Goal: Information Seeking & Learning: Learn about a topic

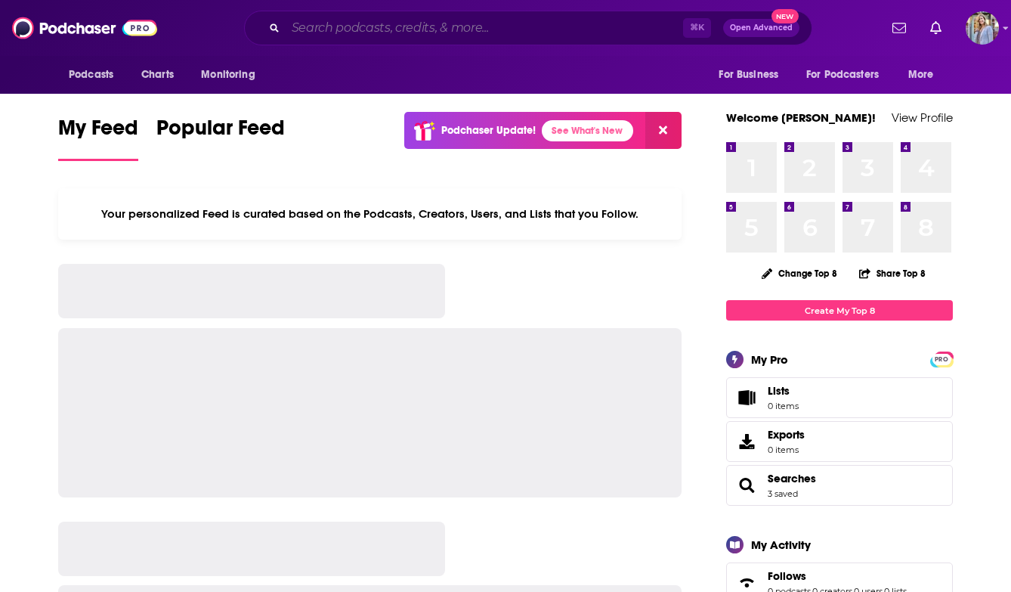
click at [332, 30] on input "Search podcasts, credits, & more..." at bounding box center [484, 28] width 397 height 24
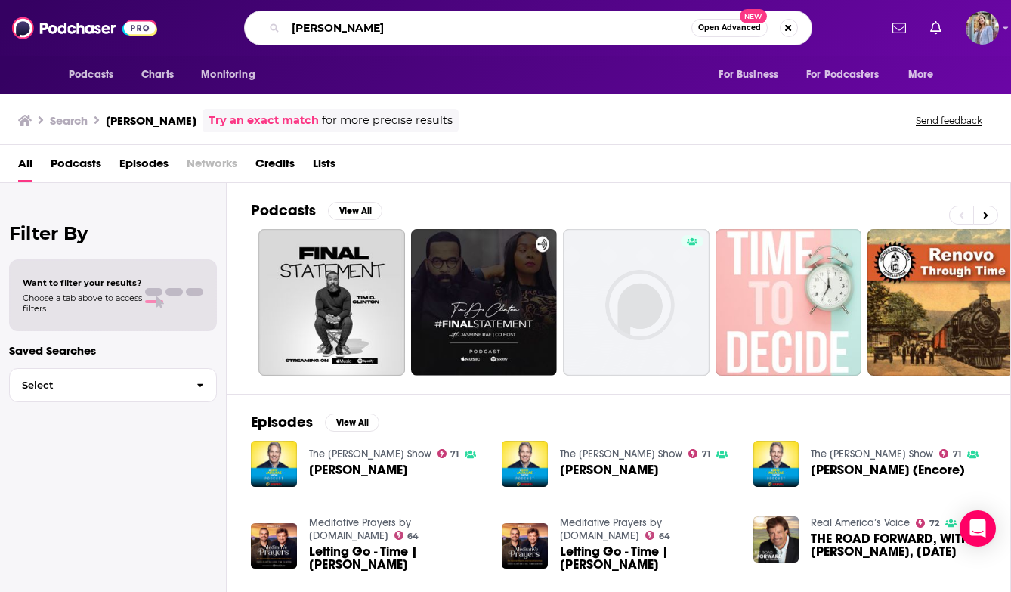
click at [368, 27] on input "[PERSON_NAME]" at bounding box center [489, 28] width 406 height 24
drag, startPoint x: 368, startPoint y: 27, endPoint x: 243, endPoint y: 23, distance: 124.7
click at [244, 28] on div "[PERSON_NAME] Open Advanced New" at bounding box center [528, 28] width 568 height 35
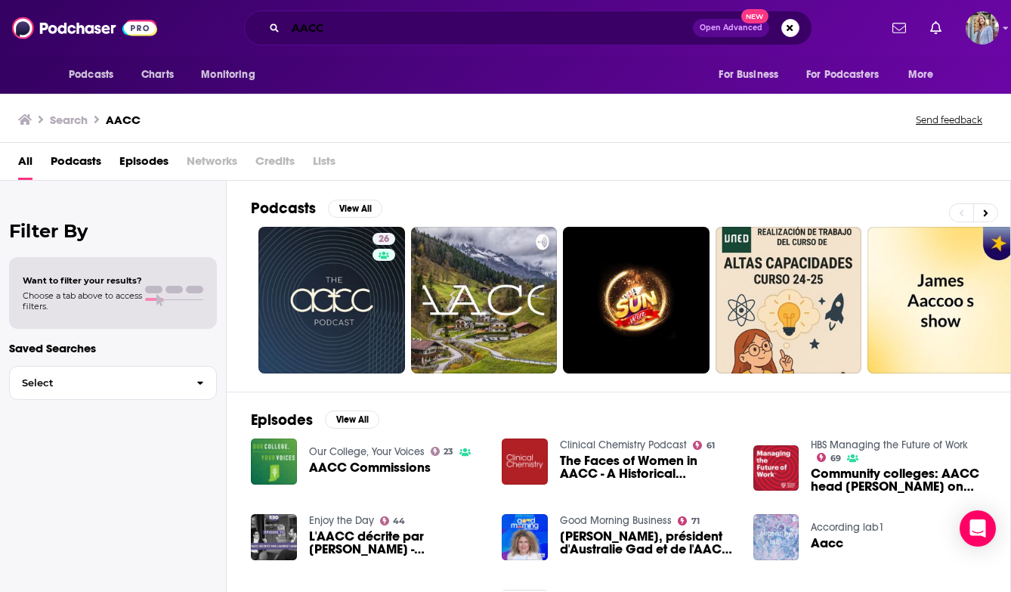
click at [301, 26] on input "AACC" at bounding box center [489, 28] width 407 height 24
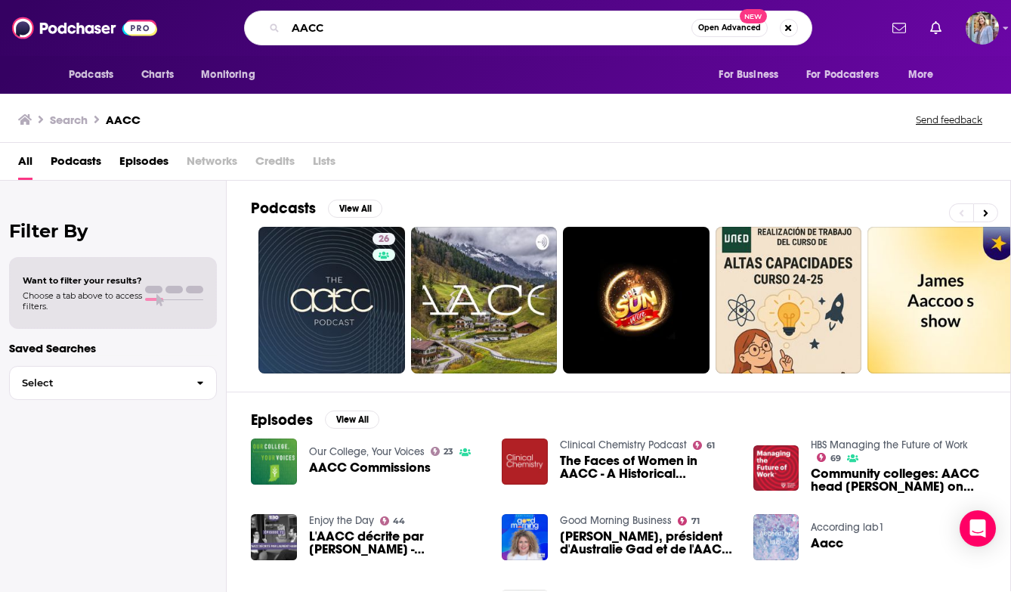
click at [301, 26] on input "AACC" at bounding box center [489, 28] width 406 height 24
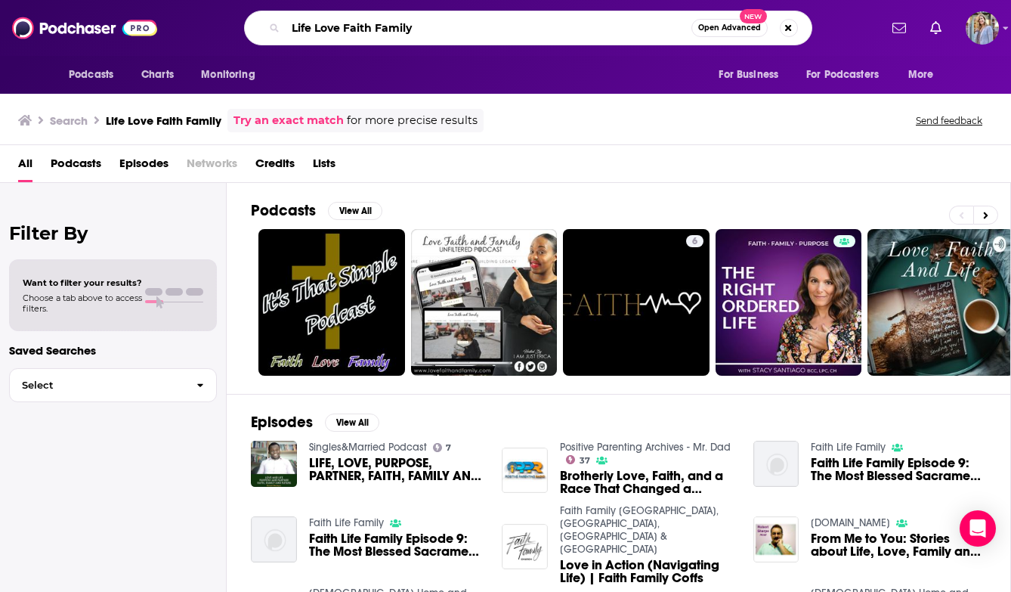
drag, startPoint x: 419, startPoint y: 29, endPoint x: 237, endPoint y: 14, distance: 182.7
click at [237, 14] on div "Life Love Faith Family Open Advanced New" at bounding box center [528, 28] width 702 height 35
type input "[PERSON_NAME]"
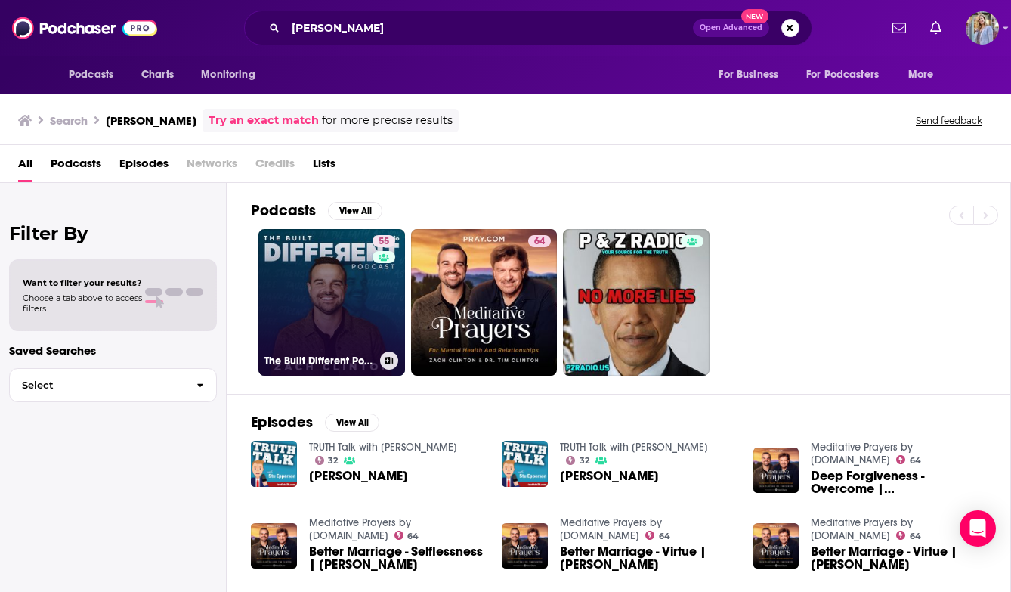
click at [338, 302] on link "55 The Built Different Podcast with [PERSON_NAME]" at bounding box center [331, 302] width 147 height 147
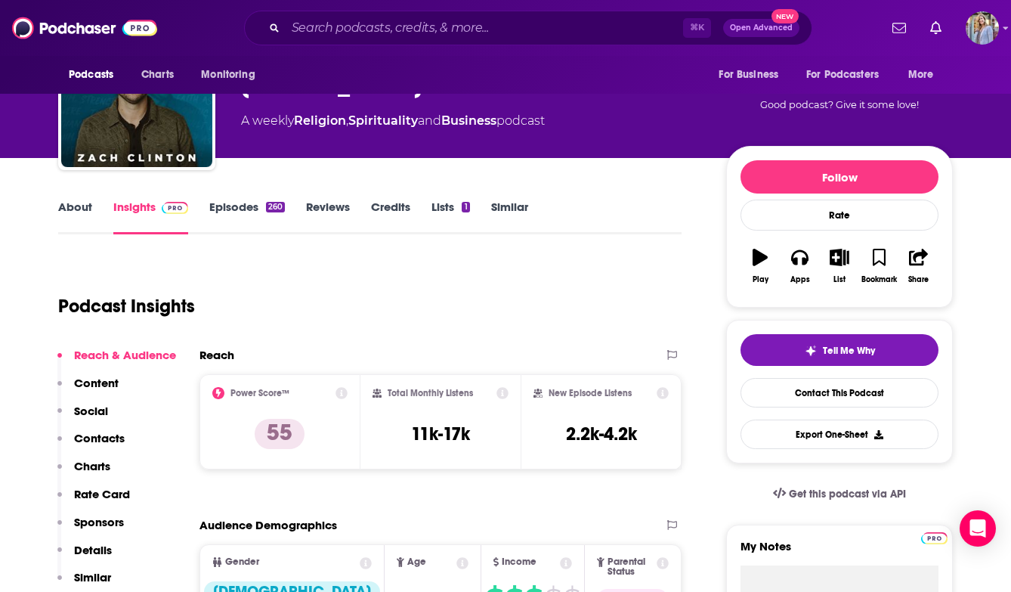
scroll to position [39, 0]
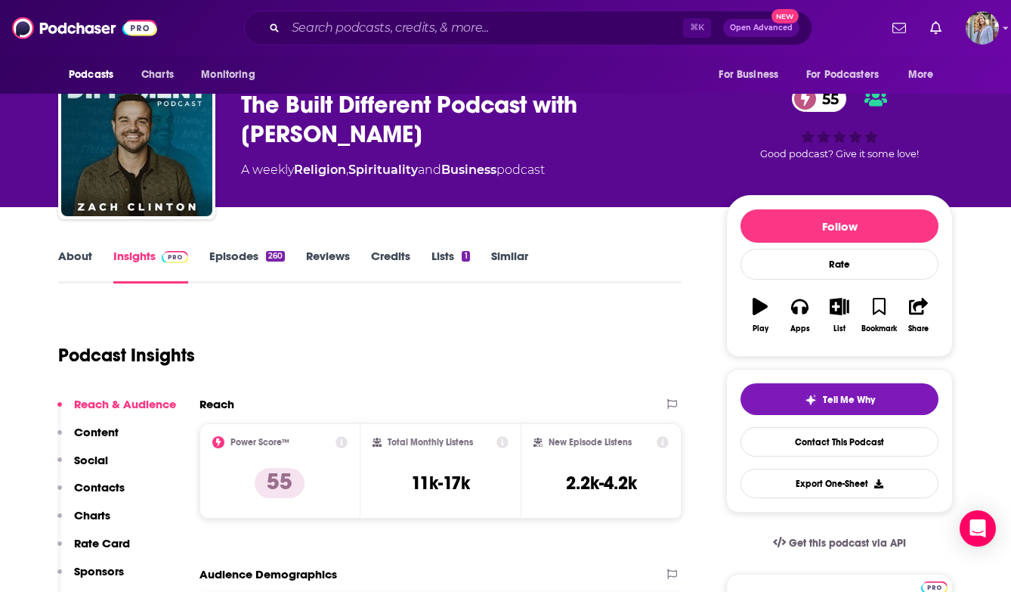
click at [240, 256] on link "Episodes 260" at bounding box center [247, 266] width 76 height 35
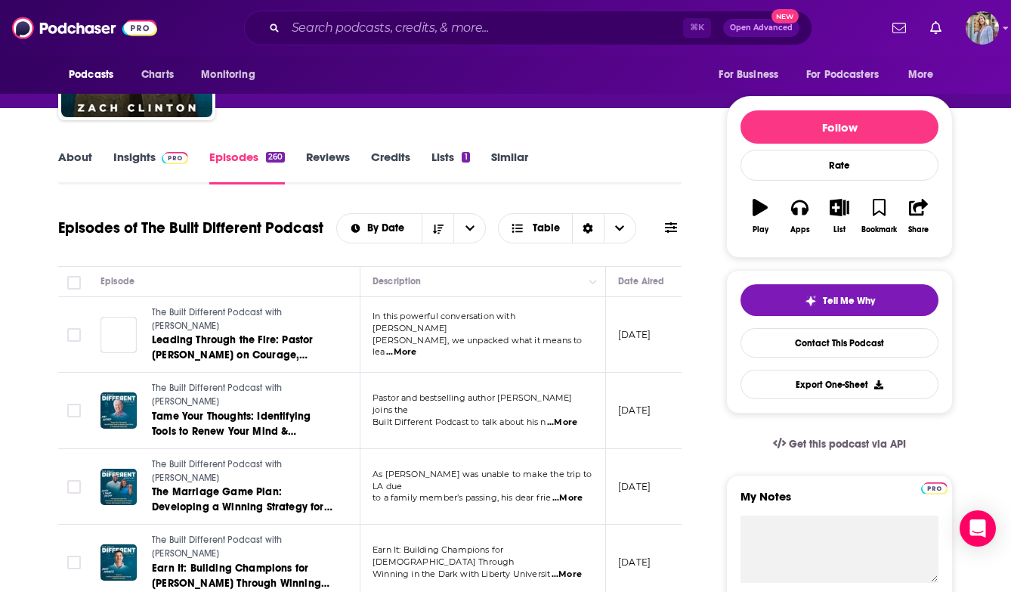
scroll to position [140, 0]
